Goal: Find specific page/section

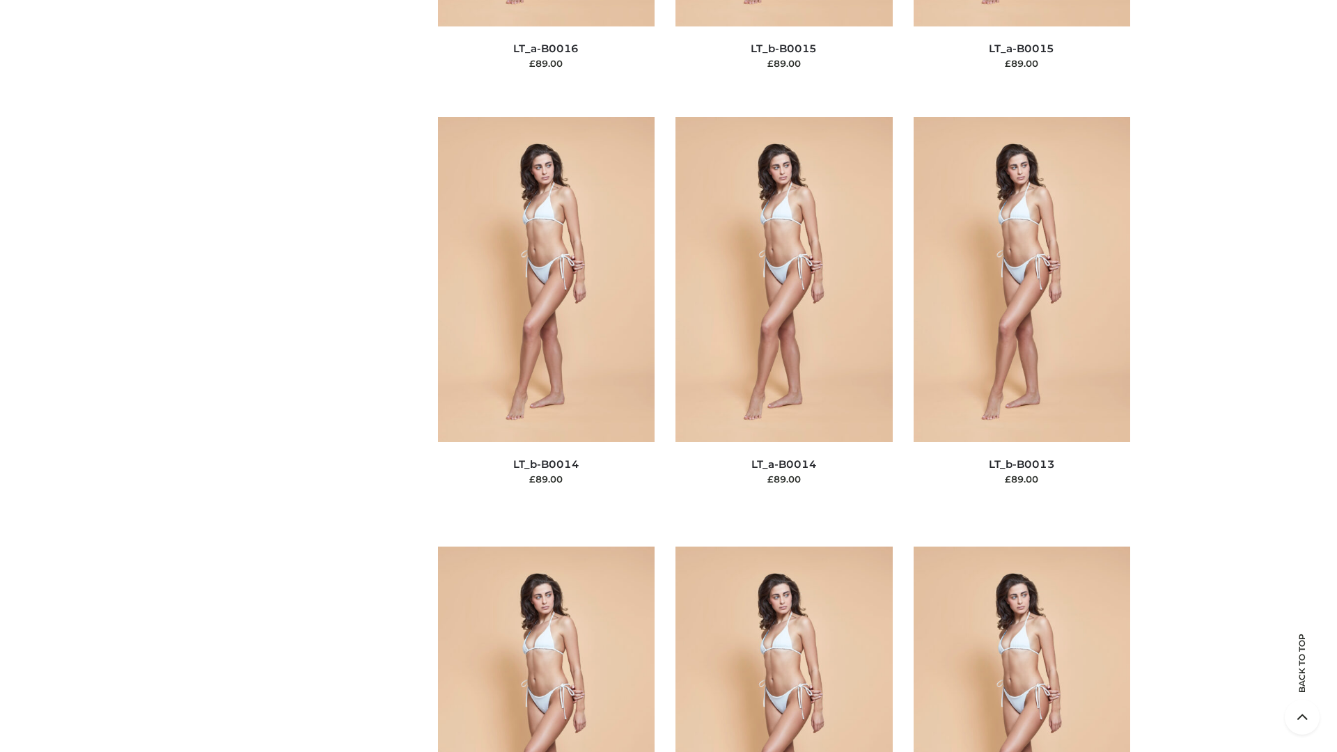
scroll to position [4951, 0]
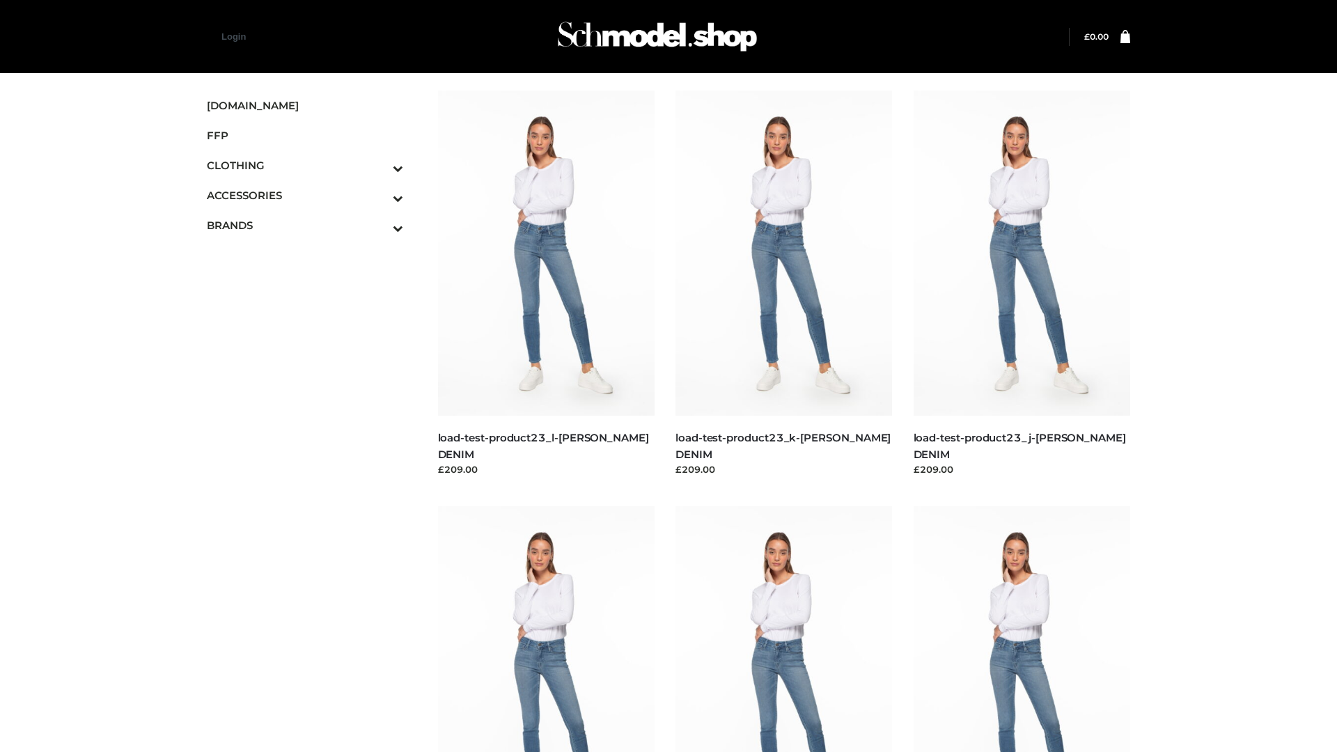
scroll to position [1221, 0]
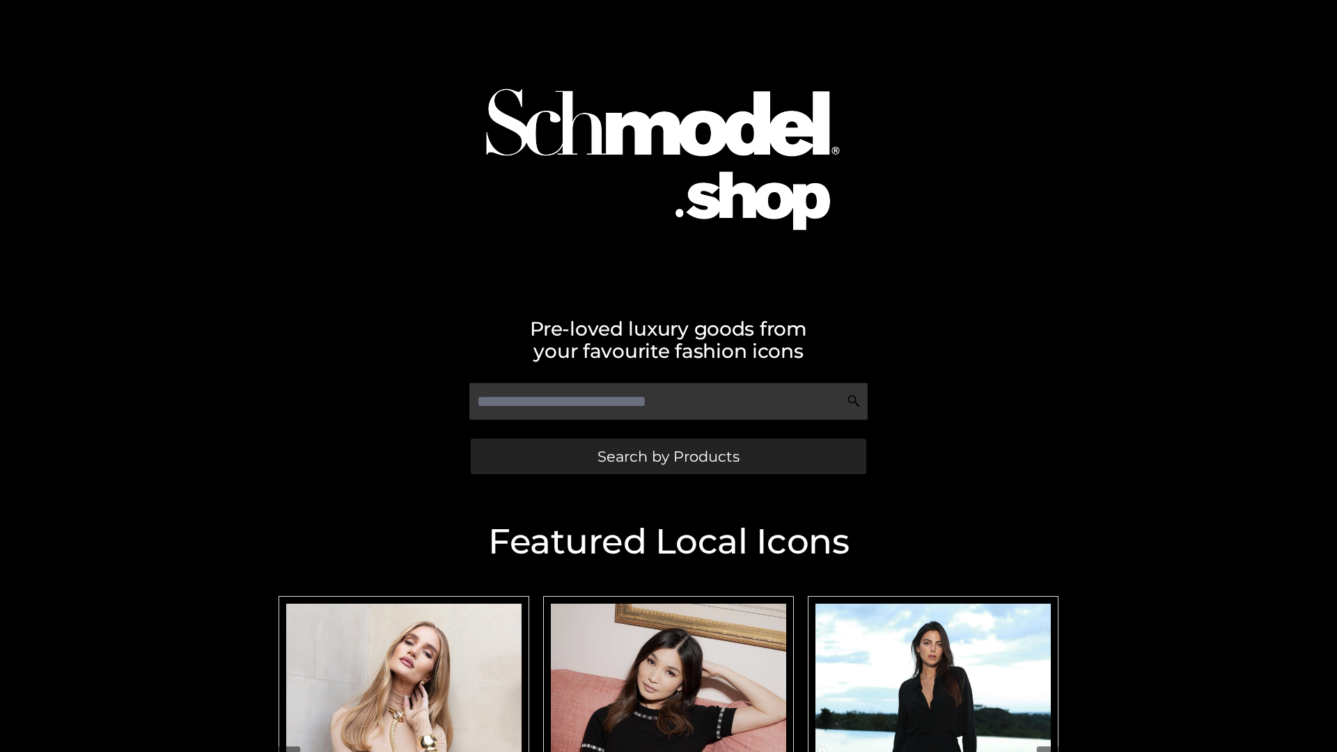
click at [668, 456] on span "Search by Products" at bounding box center [668, 456] width 142 height 15
